Goal: Task Accomplishment & Management: Use online tool/utility

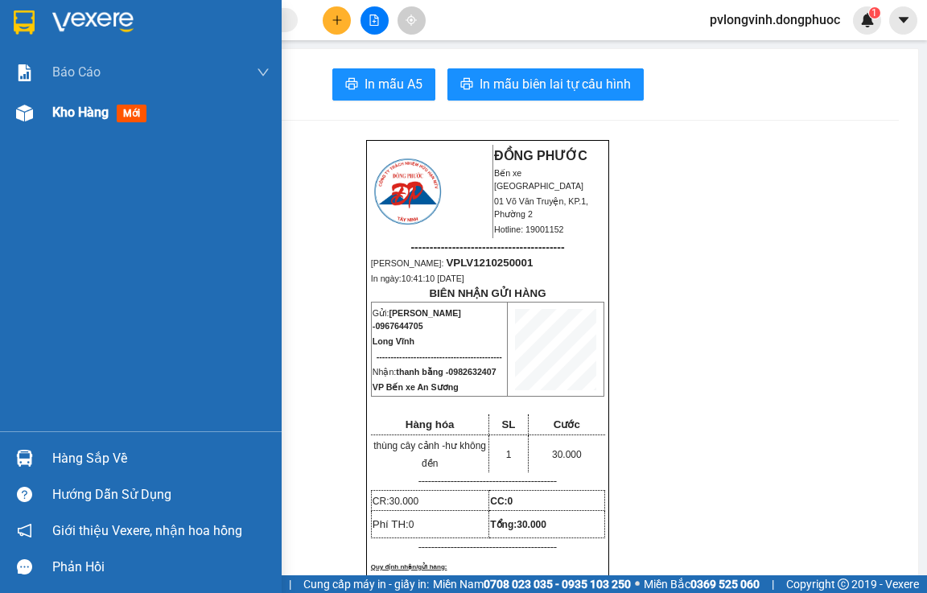
click at [100, 114] on span "Kho hàng" at bounding box center [80, 112] width 56 height 15
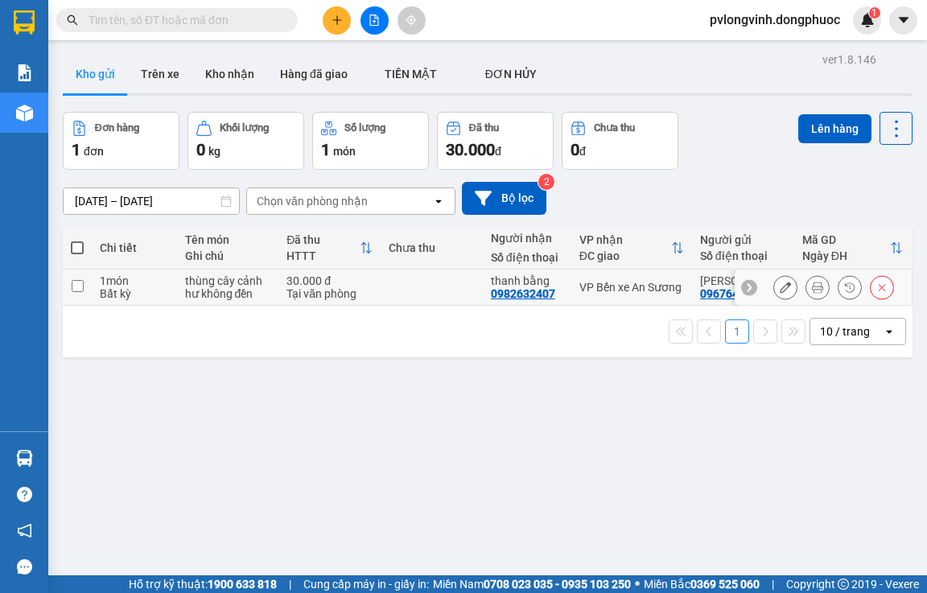
click at [82, 286] on input "checkbox" at bounding box center [78, 286] width 12 height 12
checkbox input "true"
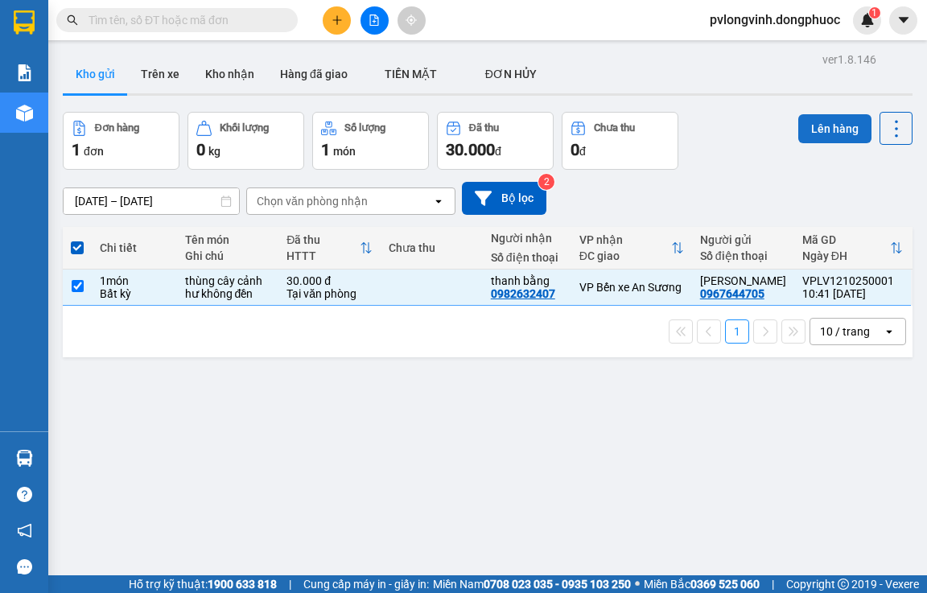
click at [829, 136] on button "Lên hàng" at bounding box center [834, 128] width 73 height 29
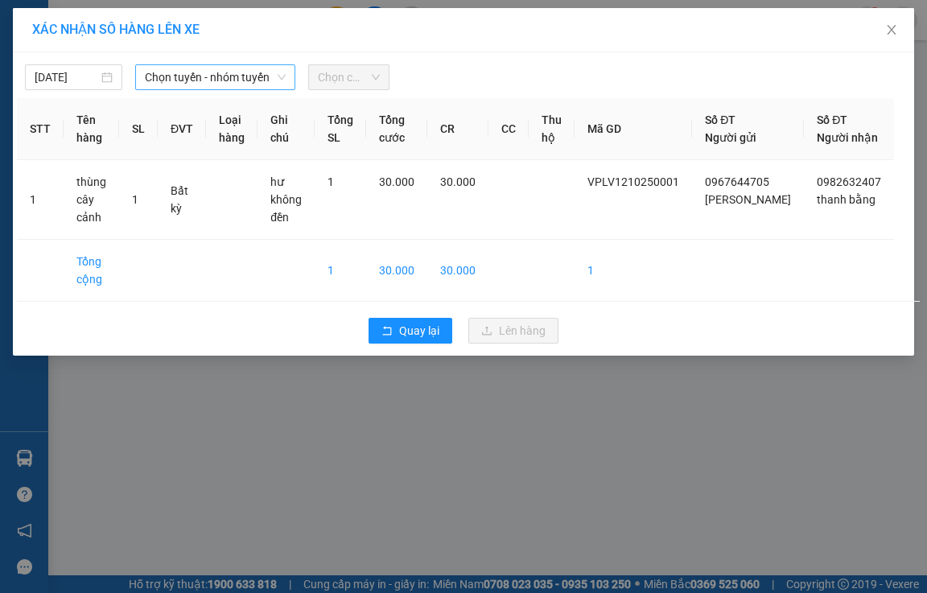
click at [196, 77] on span "Chọn tuyến - nhóm tuyến" at bounding box center [215, 77] width 141 height 24
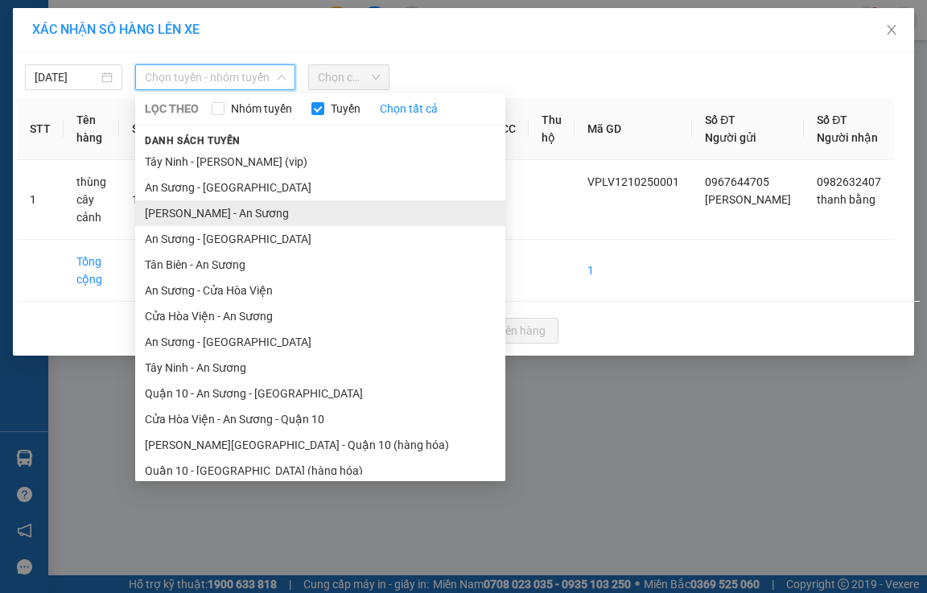
click at [223, 218] on li "[PERSON_NAME] - An Sương" at bounding box center [320, 213] width 370 height 26
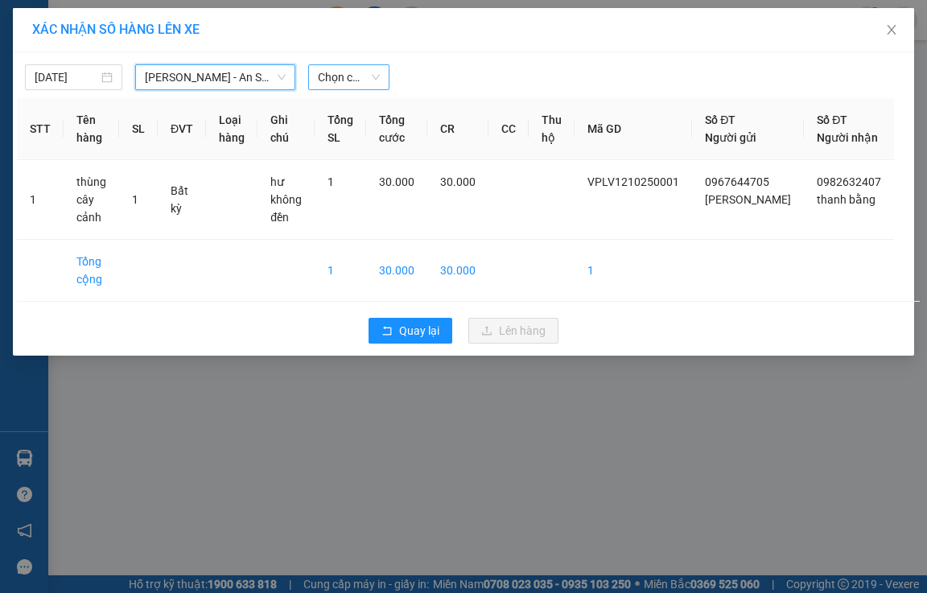
click at [360, 76] on span "Chọn chuyến" at bounding box center [349, 77] width 62 height 24
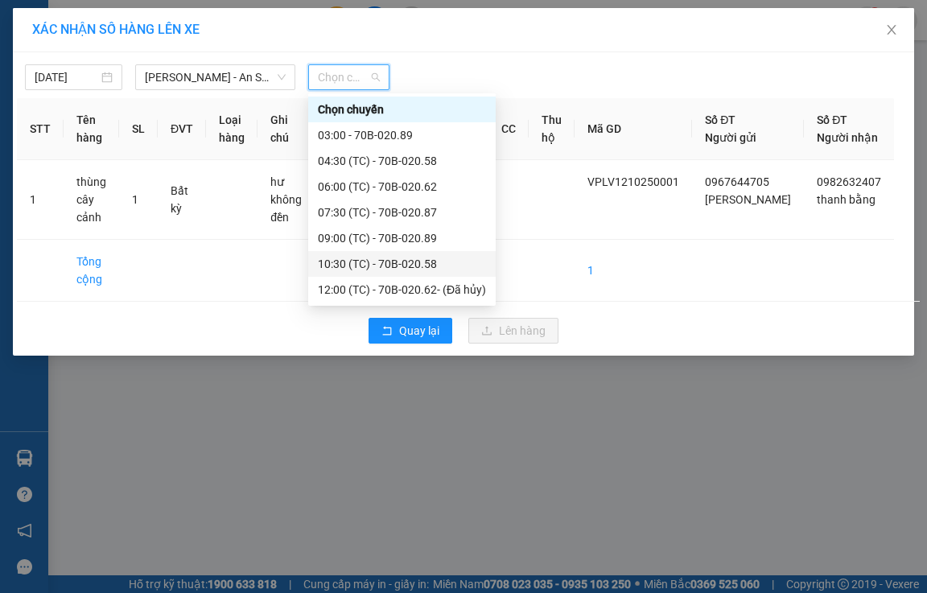
click at [415, 269] on div "10:30 (TC) - 70B-020.58" at bounding box center [402, 264] width 168 height 18
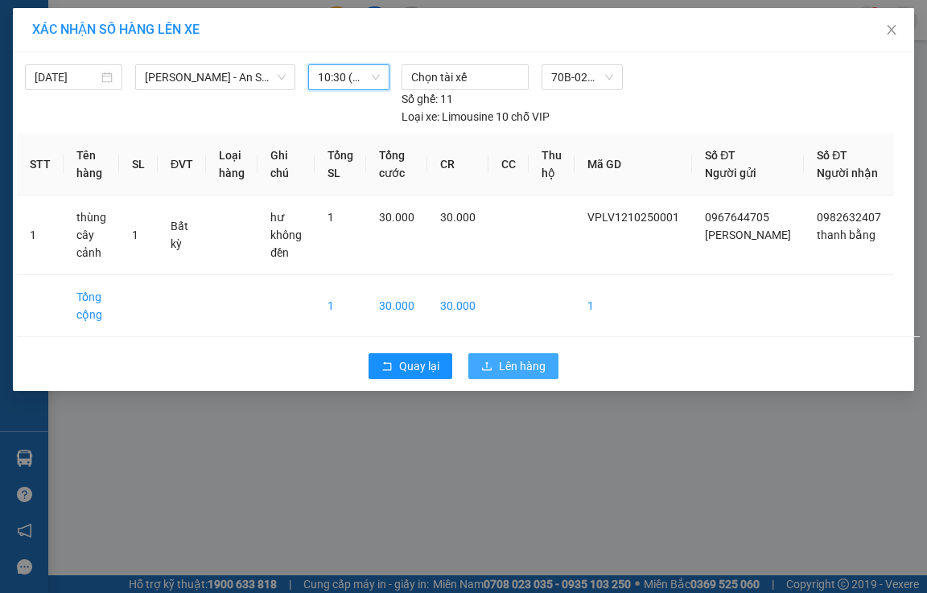
click at [505, 375] on span "Lên hàng" at bounding box center [522, 366] width 47 height 18
